Goal: Information Seeking & Learning: Check status

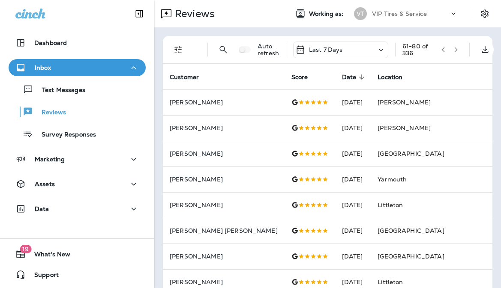
click at [436, 52] on button "button" at bounding box center [442, 49] width 13 height 13
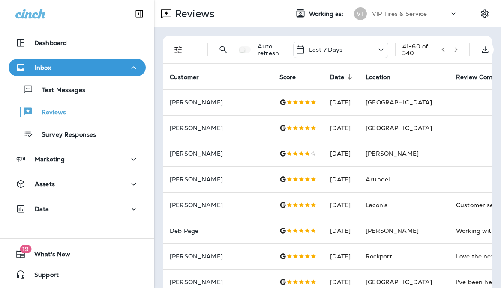
click at [444, 50] on icon "button" at bounding box center [443, 50] width 6 height 6
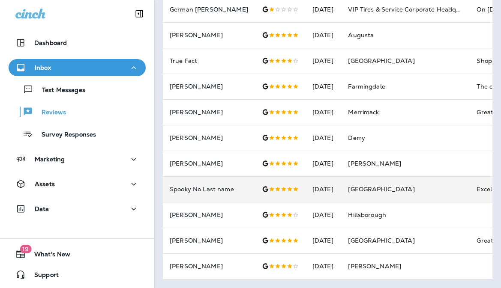
scroll to position [245, 0]
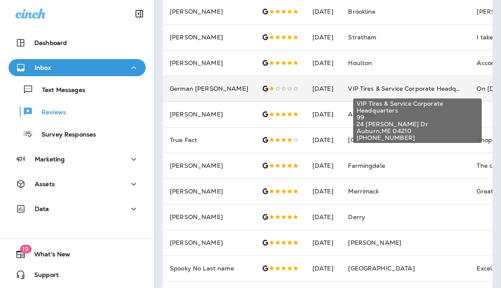
click at [399, 87] on span "VIP Tires & Service Corporate Headquarters" at bounding box center [413, 89] width 130 height 8
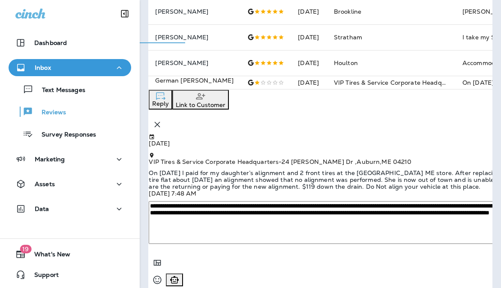
scroll to position [277, 0]
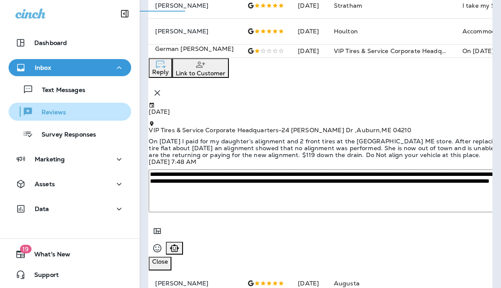
click at [54, 115] on p "Reviews" at bounding box center [49, 113] width 33 height 8
click at [48, 116] on p "Reviews" at bounding box center [49, 113] width 33 height 8
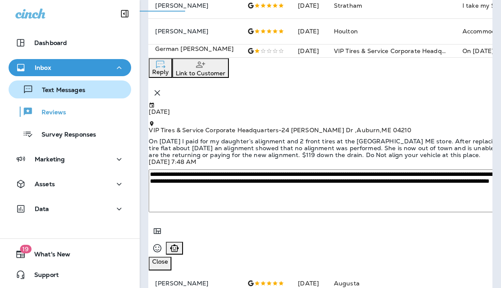
click at [66, 90] on p "Text Messages" at bounding box center [59, 90] width 52 height 8
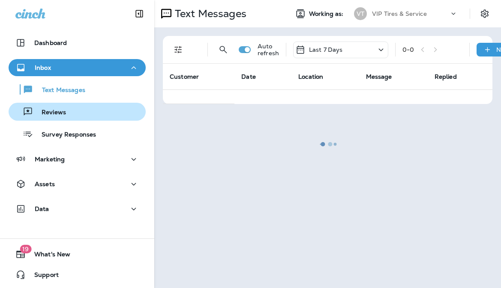
click at [57, 114] on p "Reviews" at bounding box center [49, 113] width 33 height 8
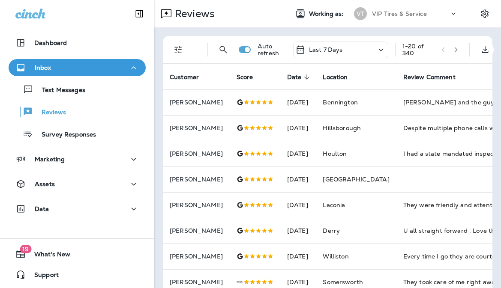
click at [460, 48] on button "button" at bounding box center [455, 49] width 13 height 13
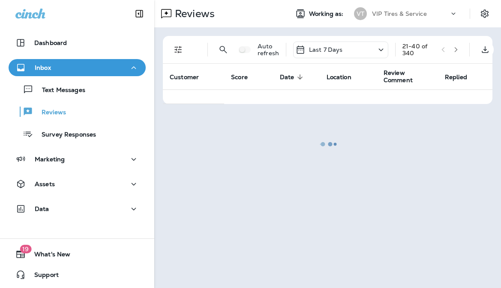
click at [456, 48] on div at bounding box center [327, 144] width 345 height 286
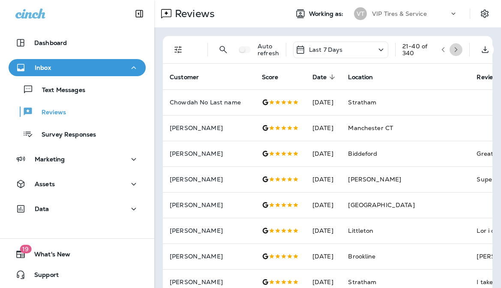
click at [457, 48] on icon "button" at bounding box center [456, 50] width 6 height 6
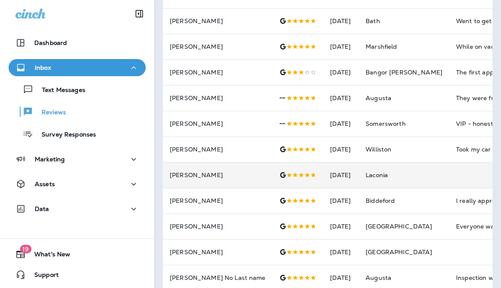
scroll to position [245, 0]
